Goal: Information Seeking & Learning: Learn about a topic

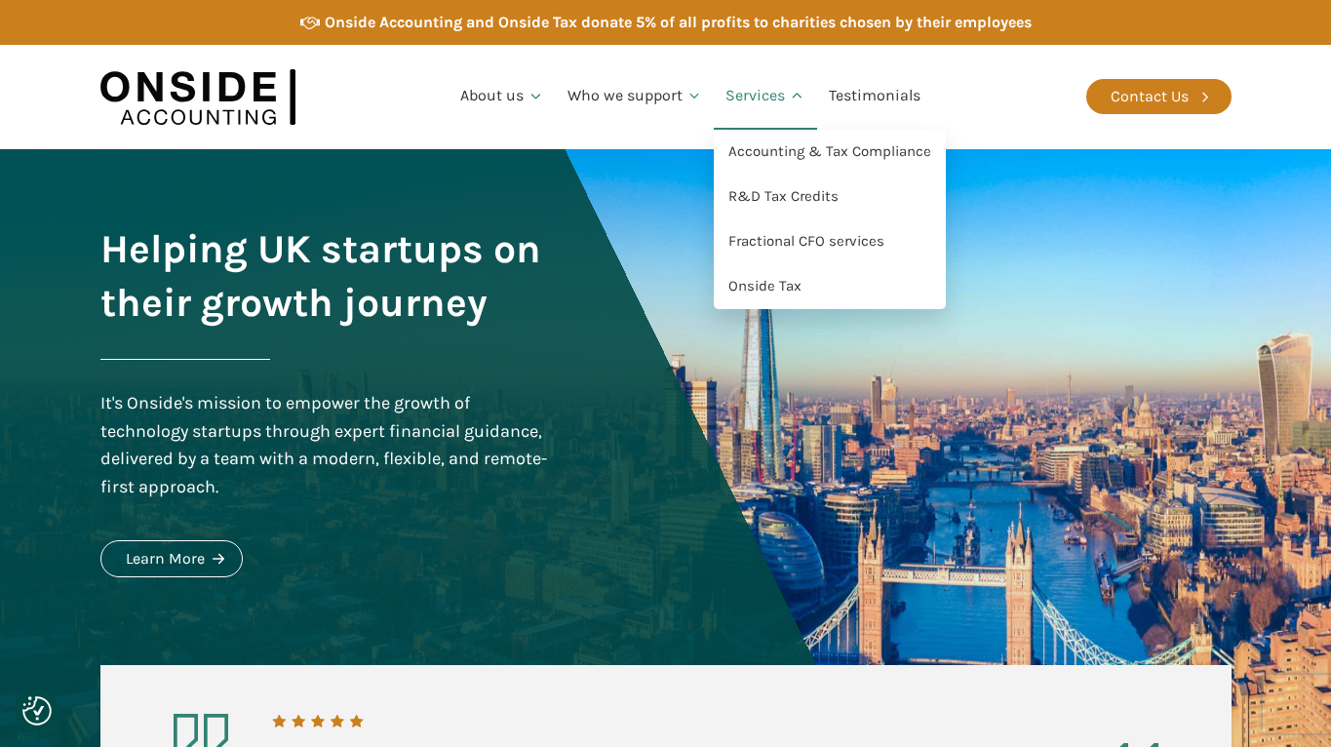
click at [752, 98] on link "Services" at bounding box center [765, 96] width 103 height 66
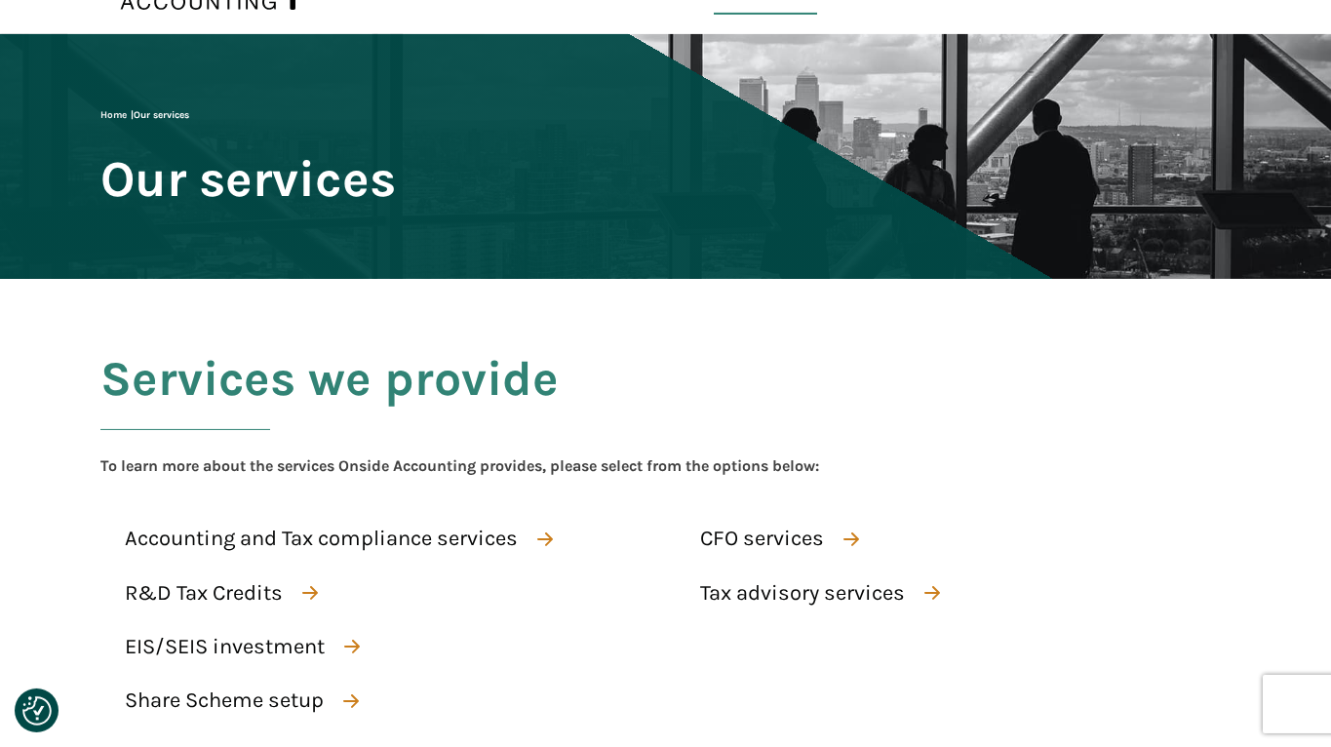
scroll to position [298, 0]
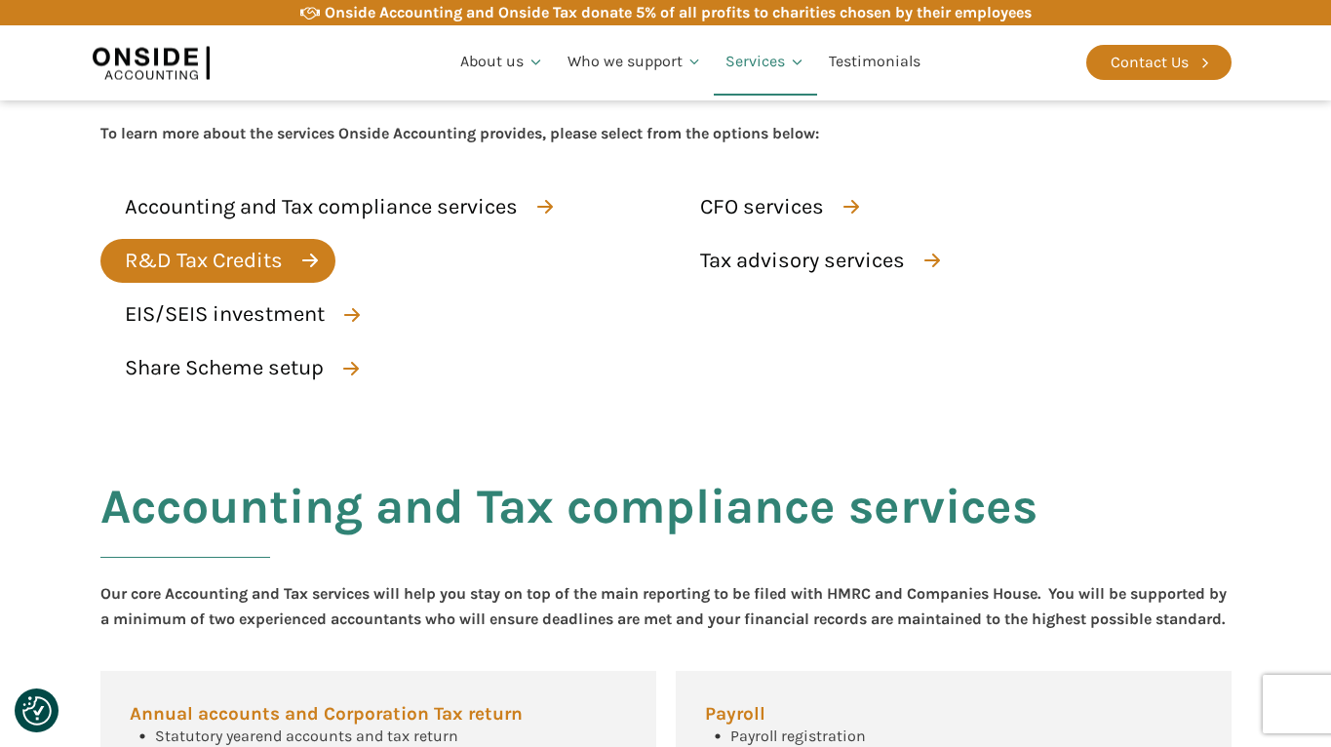
click at [209, 258] on div "R&D Tax Credits" at bounding box center [204, 261] width 158 height 34
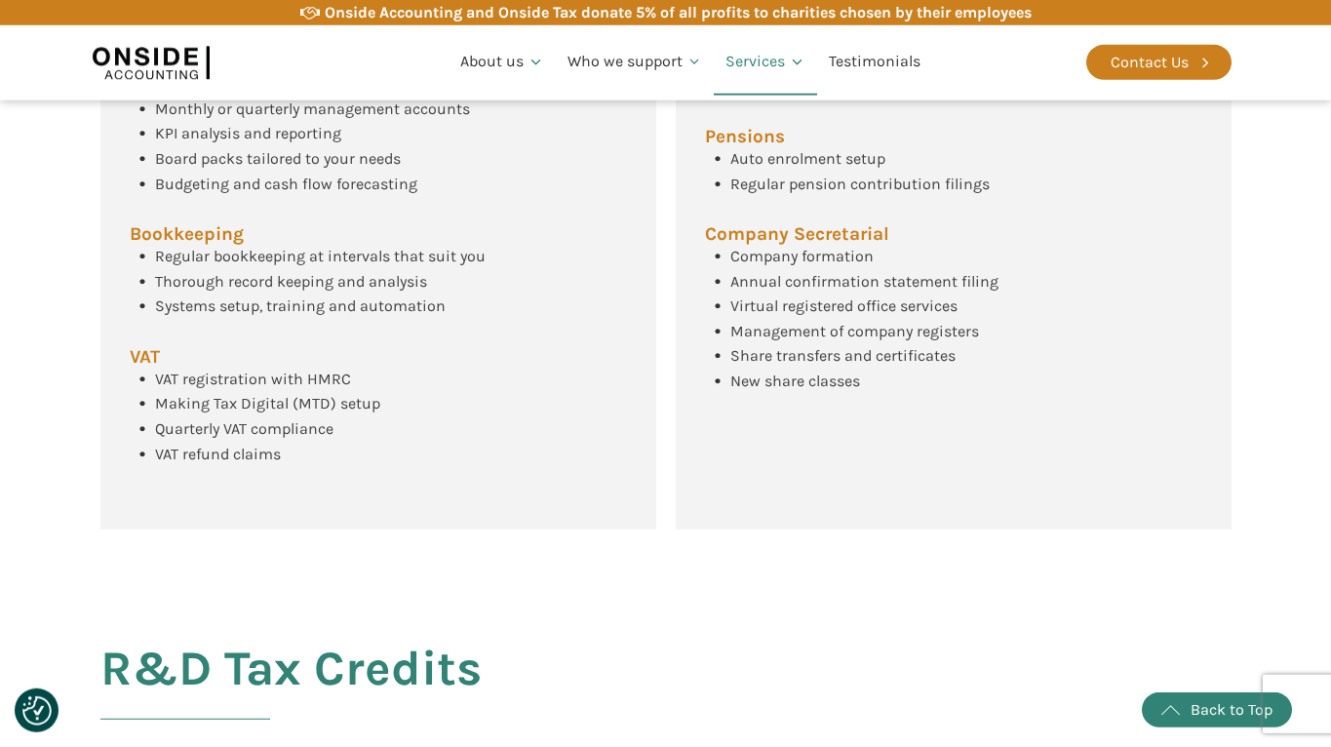
scroll to position [1019, 0]
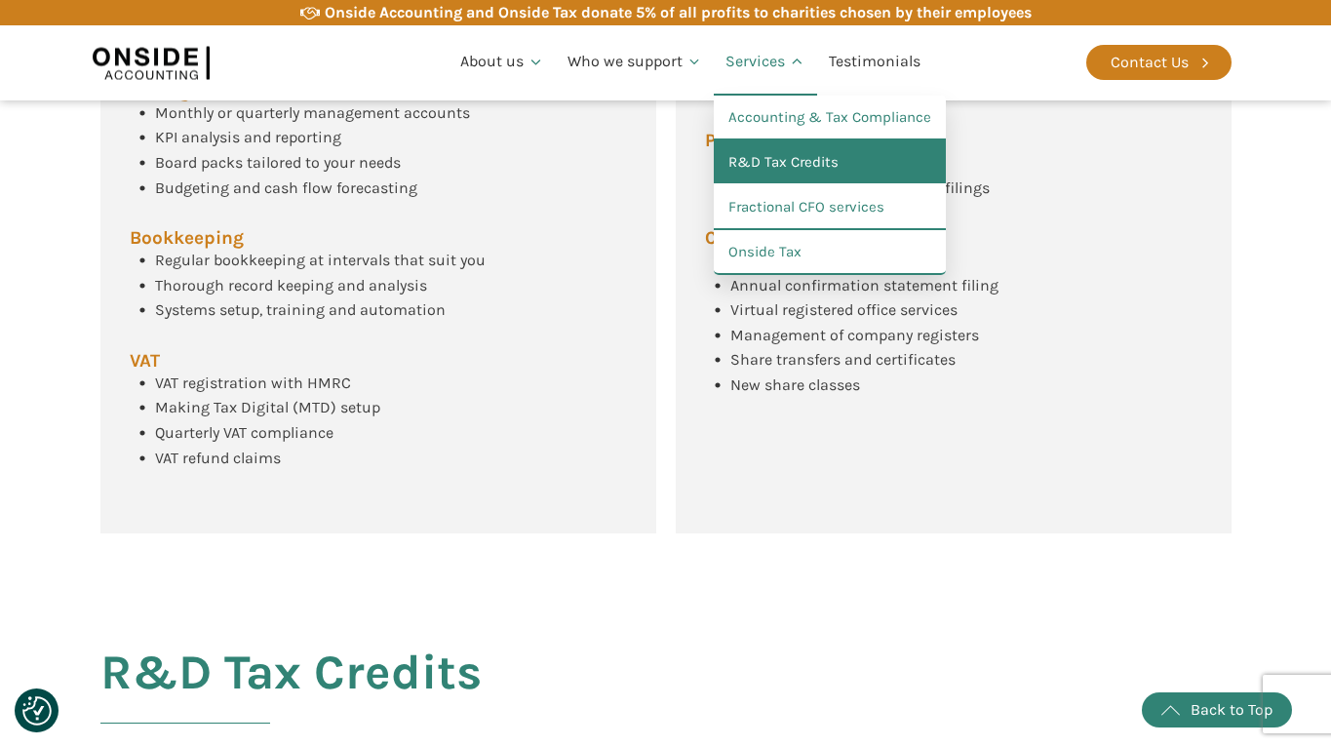
click at [764, 152] on link "R&D Tax Credits" at bounding box center [830, 162] width 232 height 45
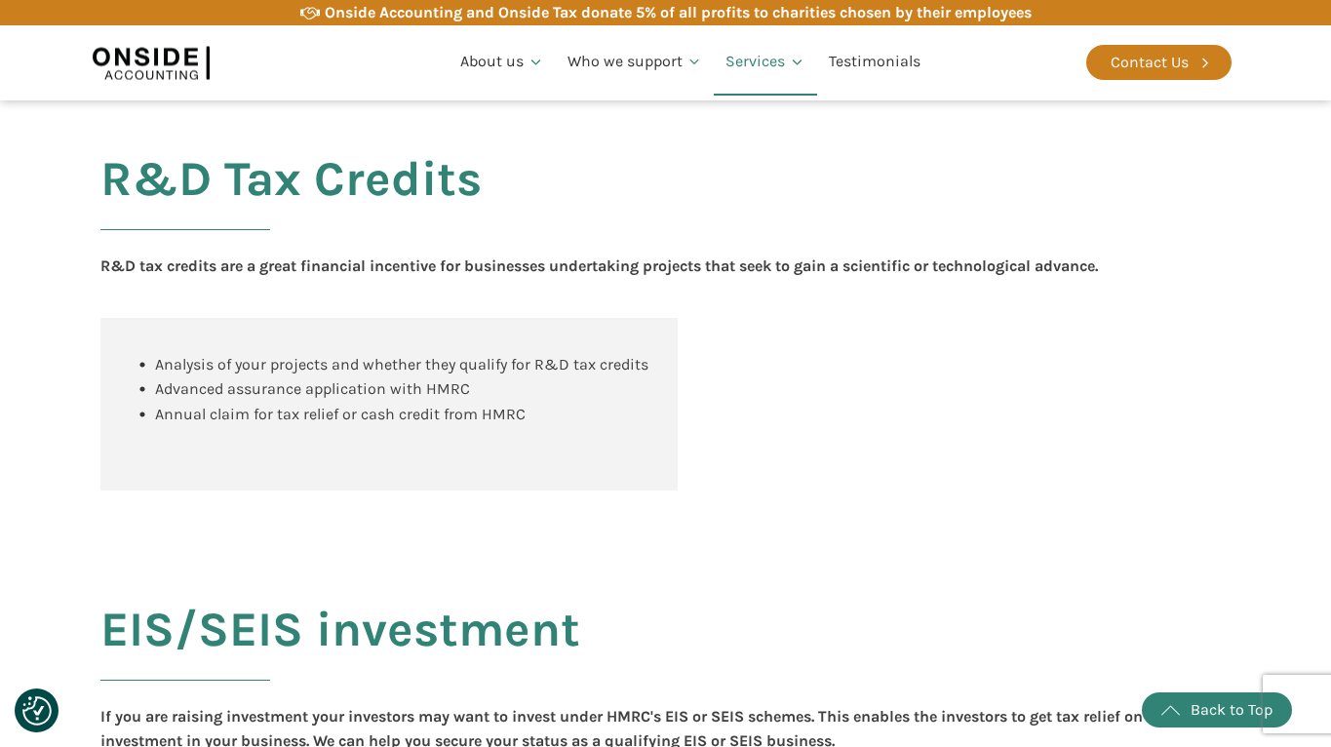
scroll to position [1516, 0]
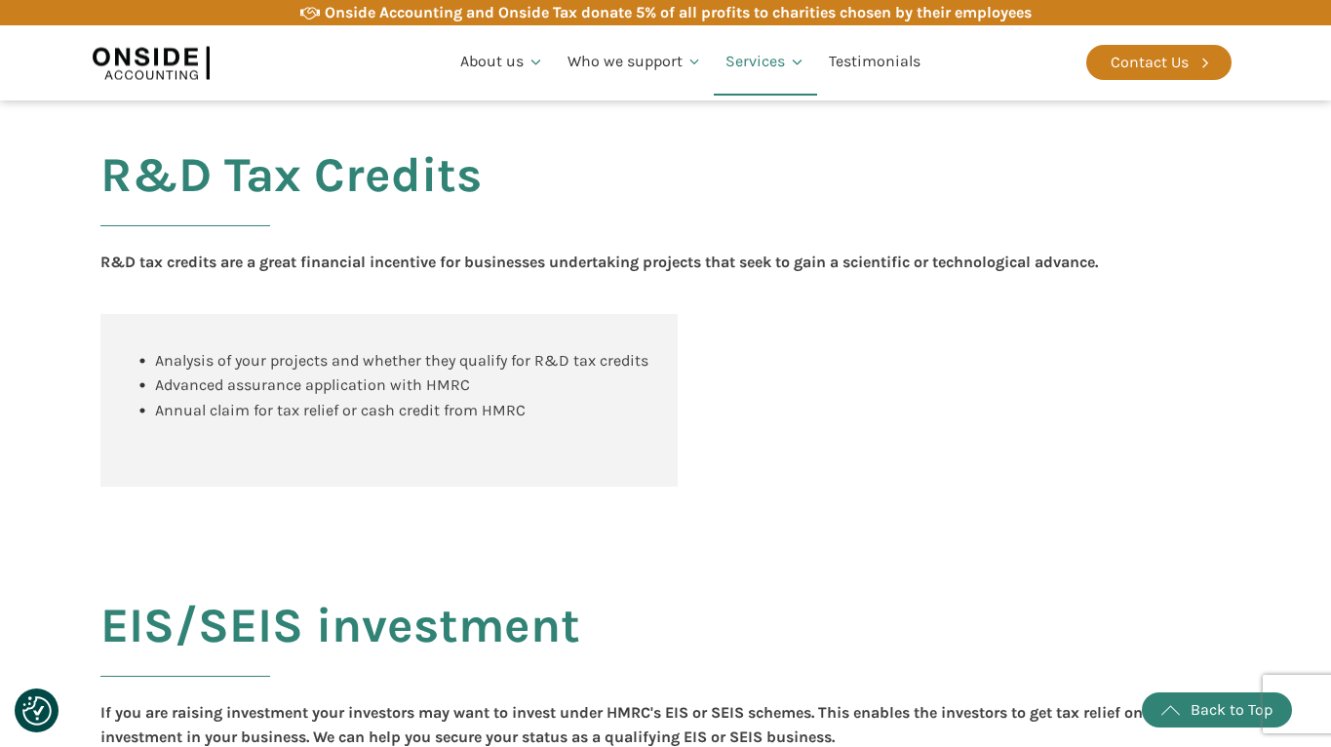
click at [1175, 216] on div "R&D Tax Credits R&D tax credits are a great financial incentive for businesses …" at bounding box center [666, 300] width 1170 height 450
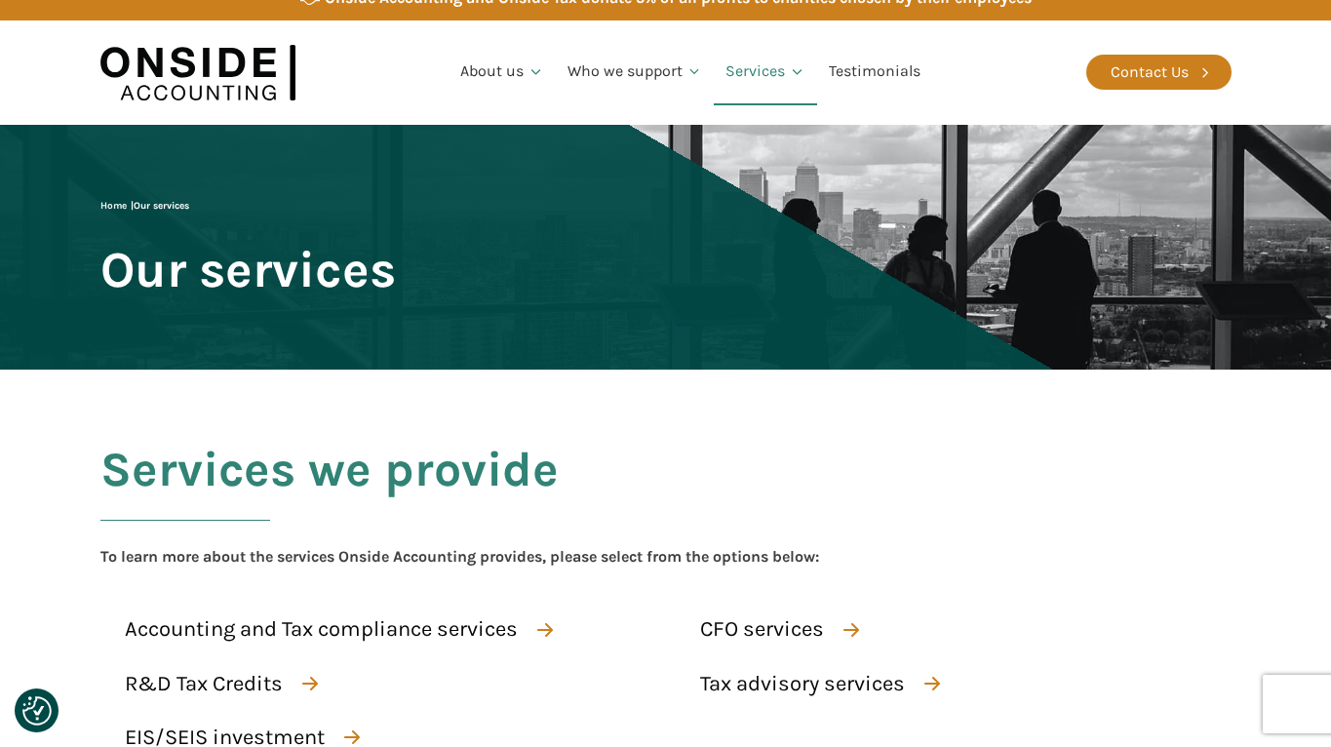
scroll to position [0, 0]
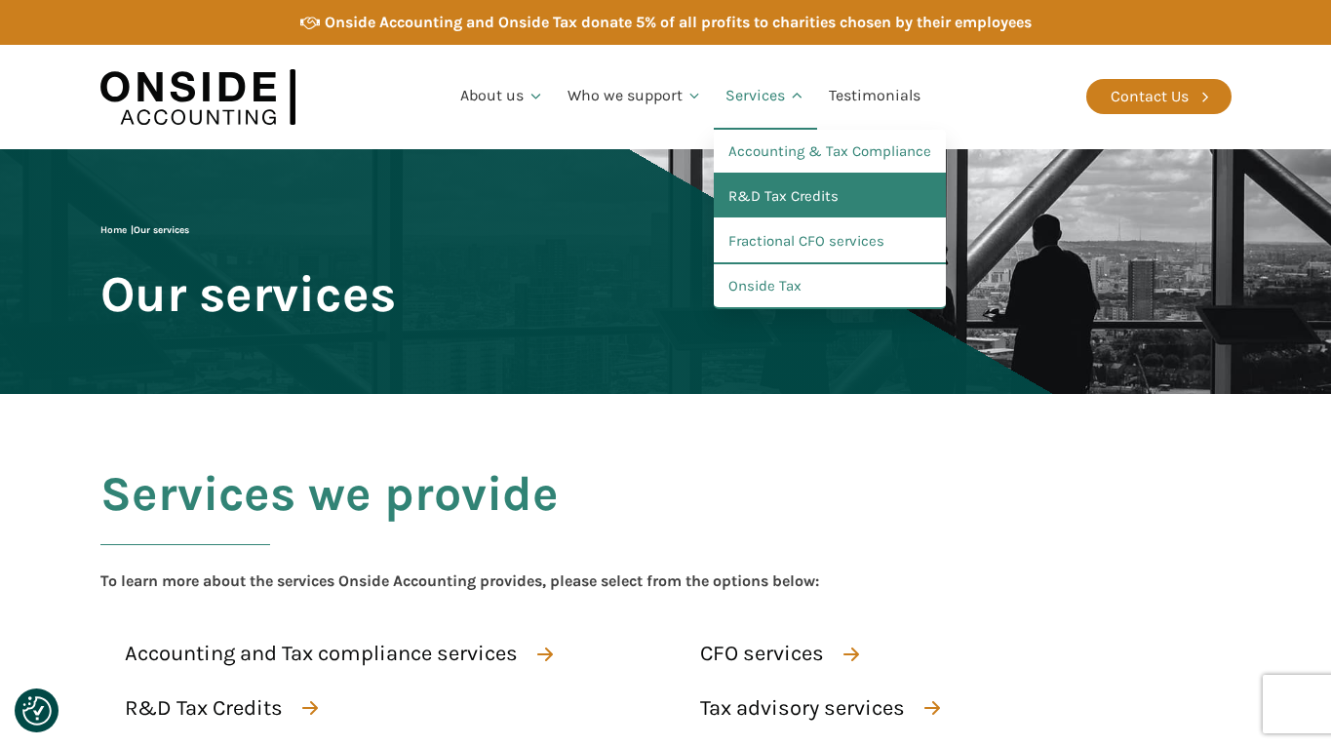
click at [753, 190] on link "R&D Tax Credits" at bounding box center [830, 197] width 232 height 45
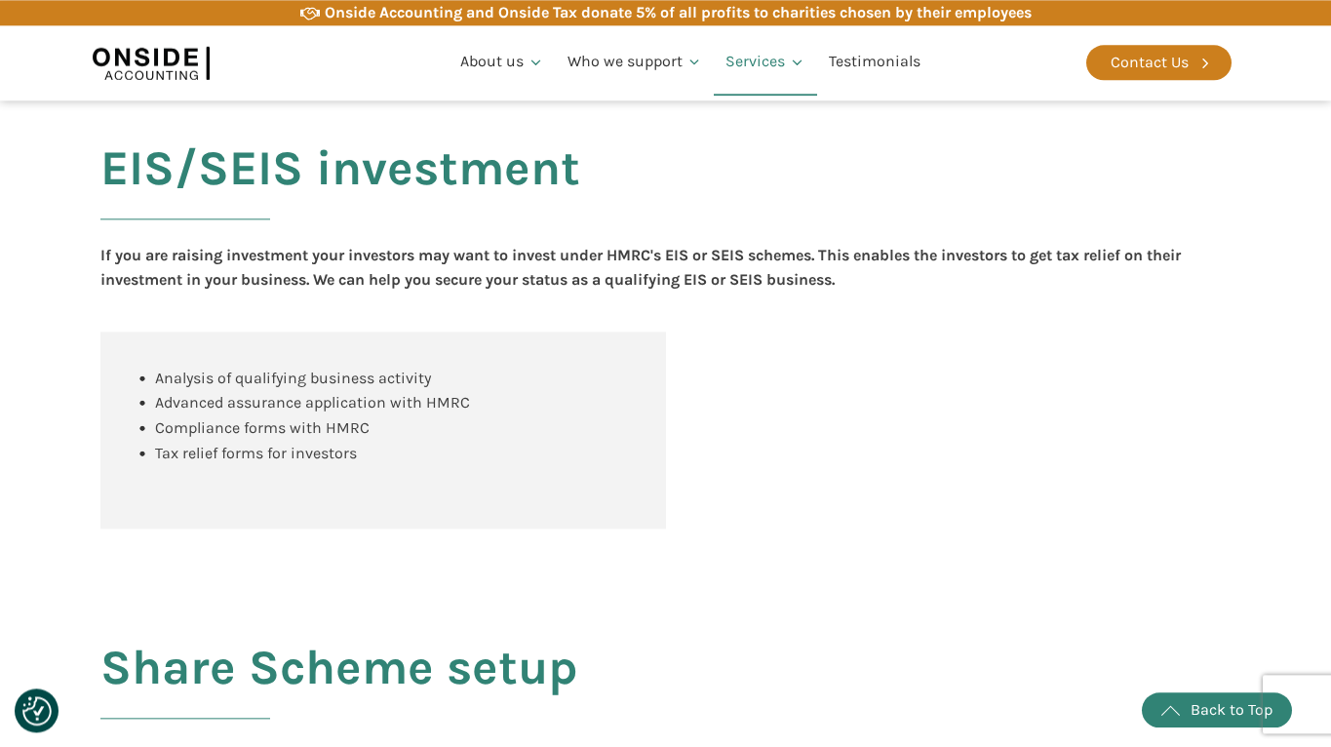
scroll to position [1816, 0]
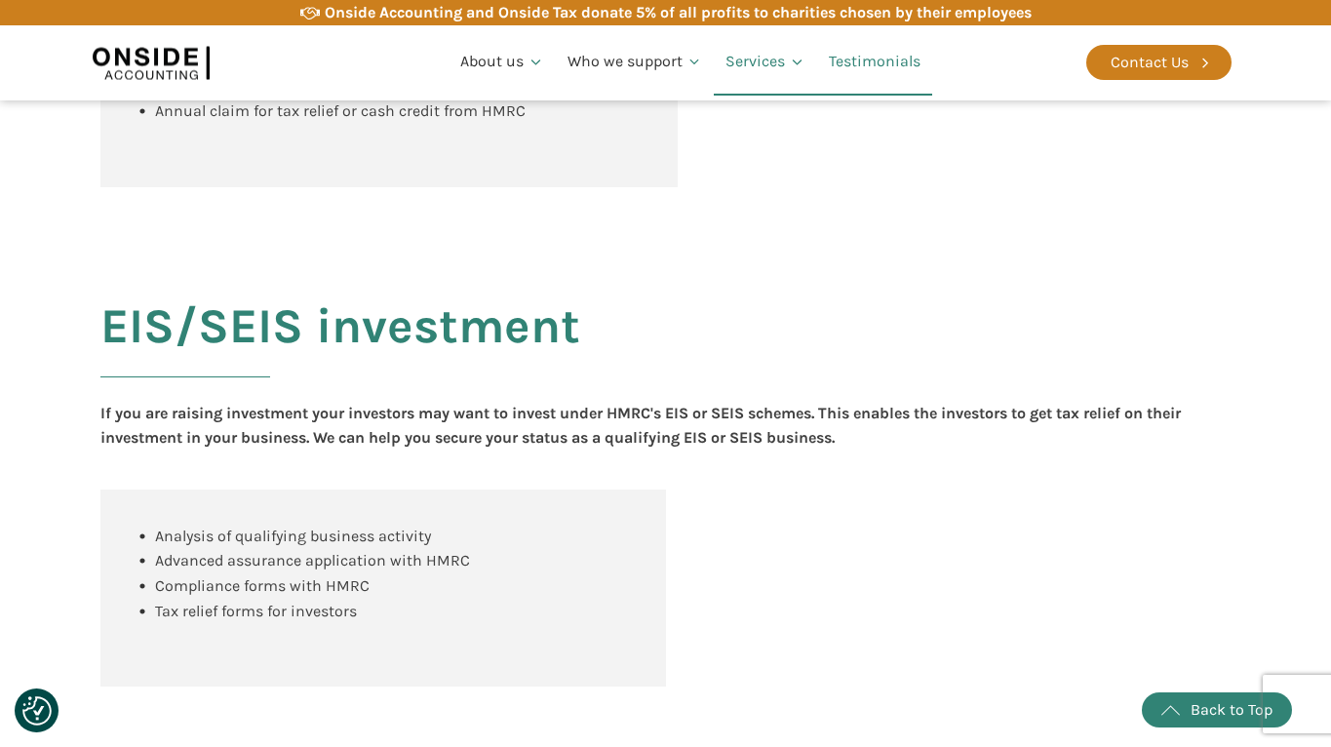
click at [858, 59] on link "Testimonials" at bounding box center [874, 62] width 115 height 66
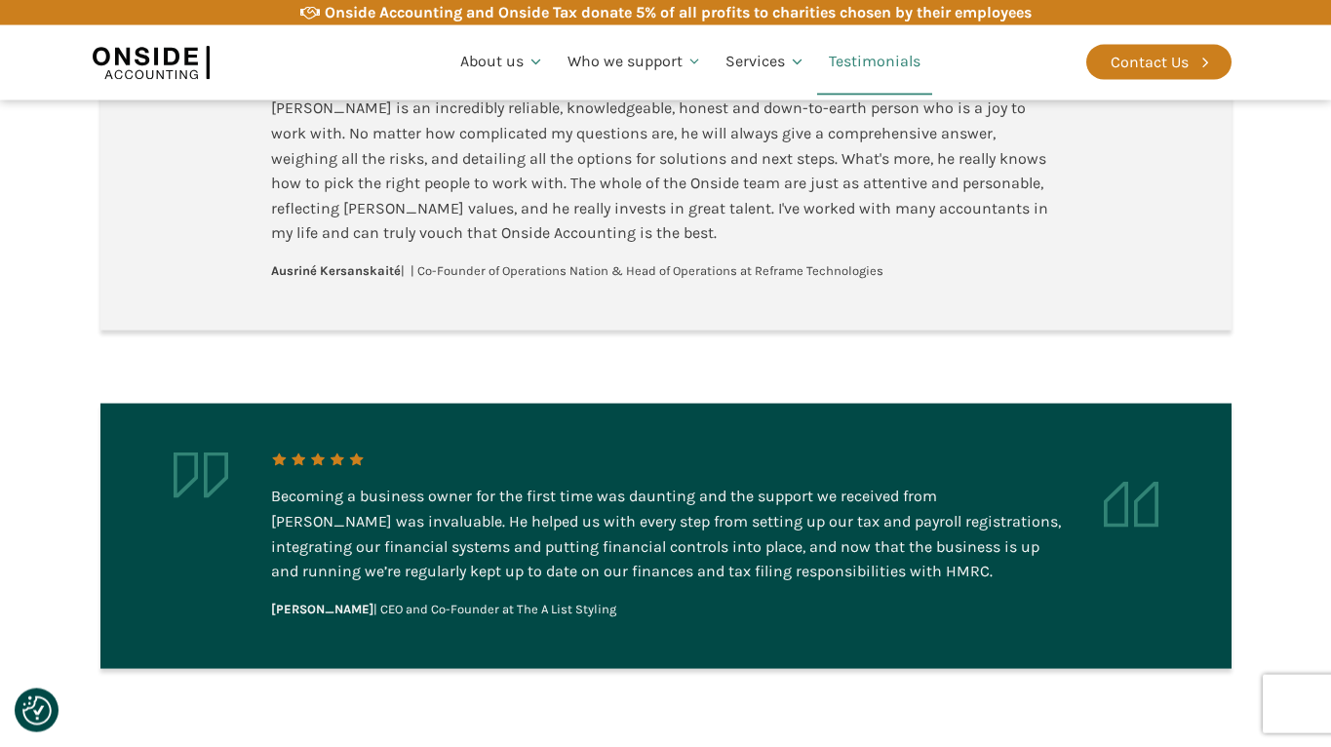
scroll to position [3680, 0]
